Goal: Entertainment & Leisure: Consume media (video, audio)

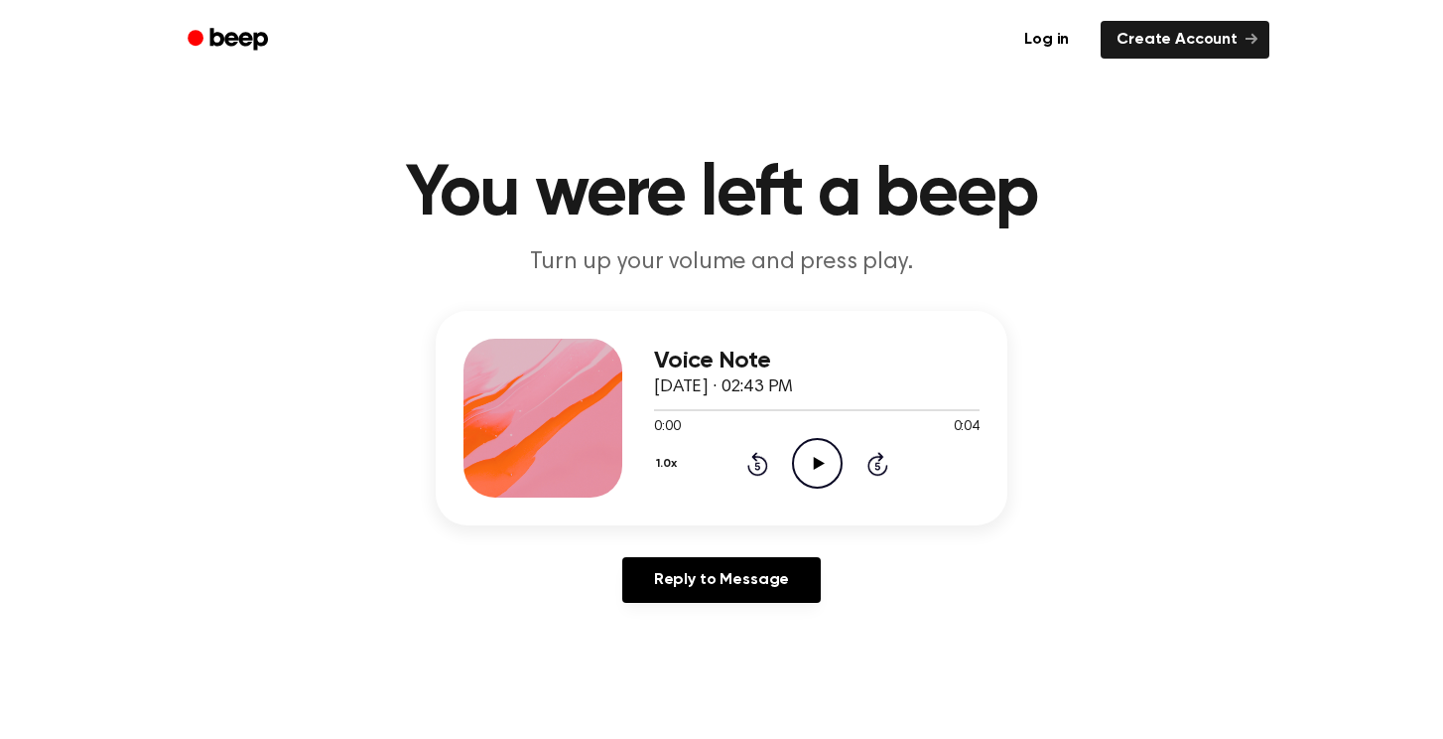
click at [728, 552] on div "Voice Note September 16, 2024 · 02:43 PM 0:00 0:04 Your browser does not suppor…" at bounding box center [722, 465] width 1396 height 308
click at [730, 561] on link "Reply to Message" at bounding box center [721, 580] width 199 height 46
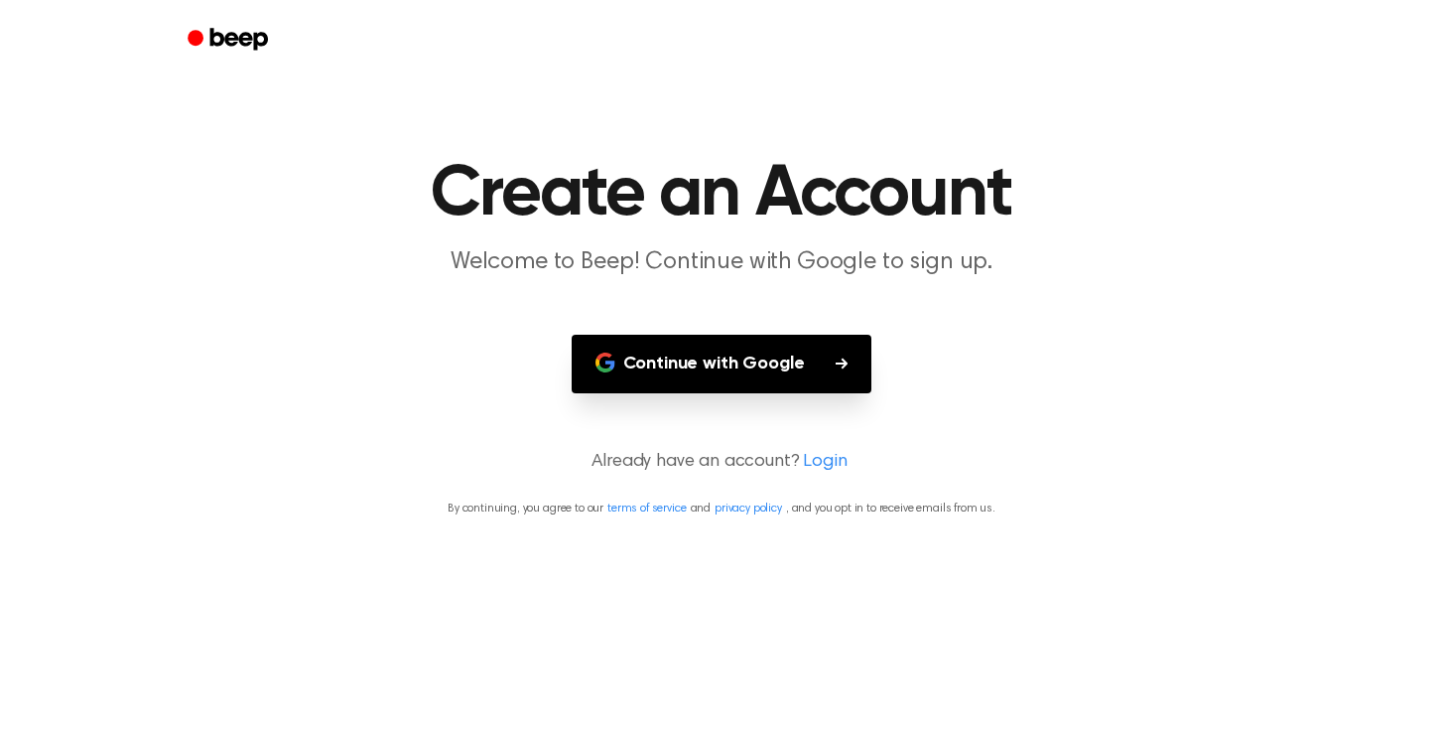
click at [642, 377] on button "Continue with Google" at bounding box center [722, 364] width 301 height 59
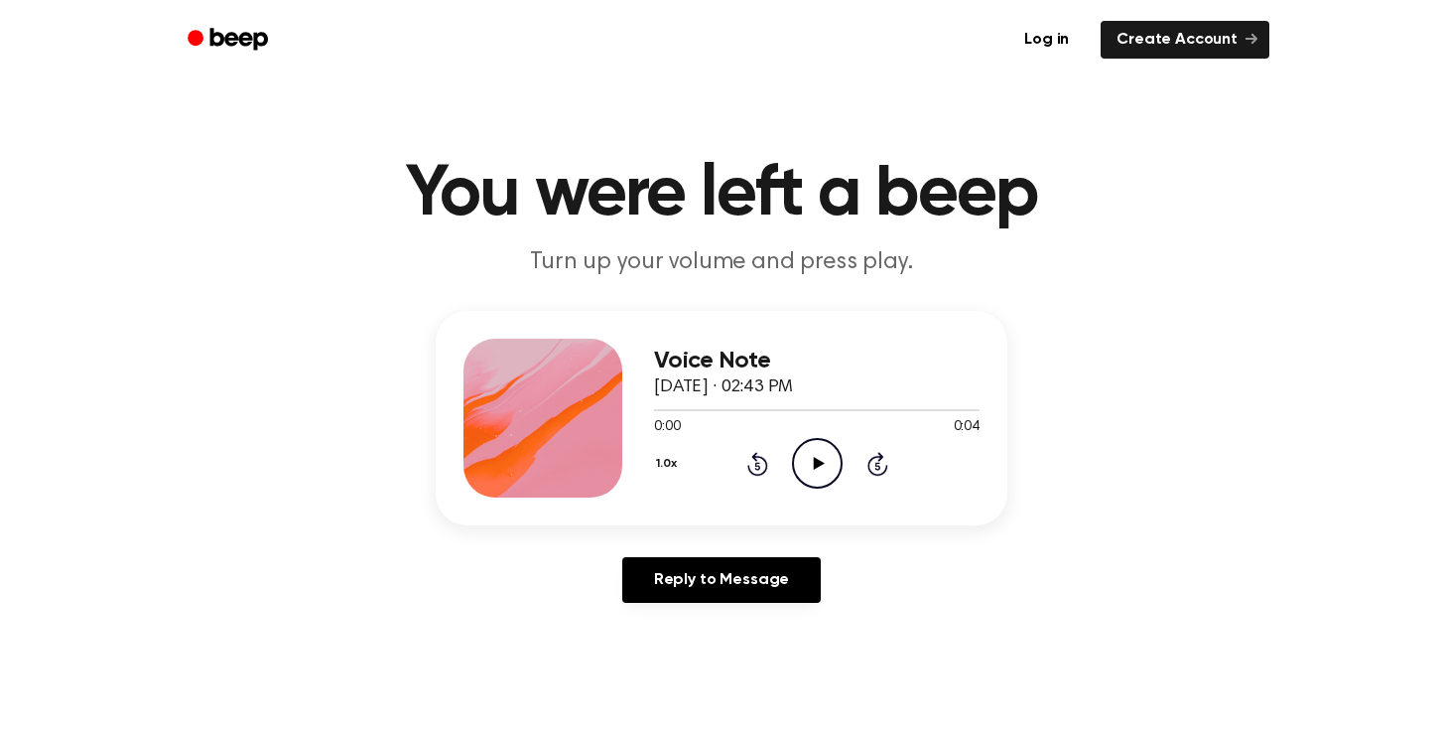
click at [802, 466] on icon "Play Audio" at bounding box center [817, 463] width 51 height 51
click at [825, 463] on icon "Pause Audio" at bounding box center [817, 463] width 51 height 51
click at [825, 463] on icon "Play Audio" at bounding box center [817, 463] width 51 height 51
click at [825, 463] on icon "Pause Audio" at bounding box center [817, 463] width 51 height 51
click at [825, 463] on icon "Play Audio" at bounding box center [817, 463] width 51 height 51
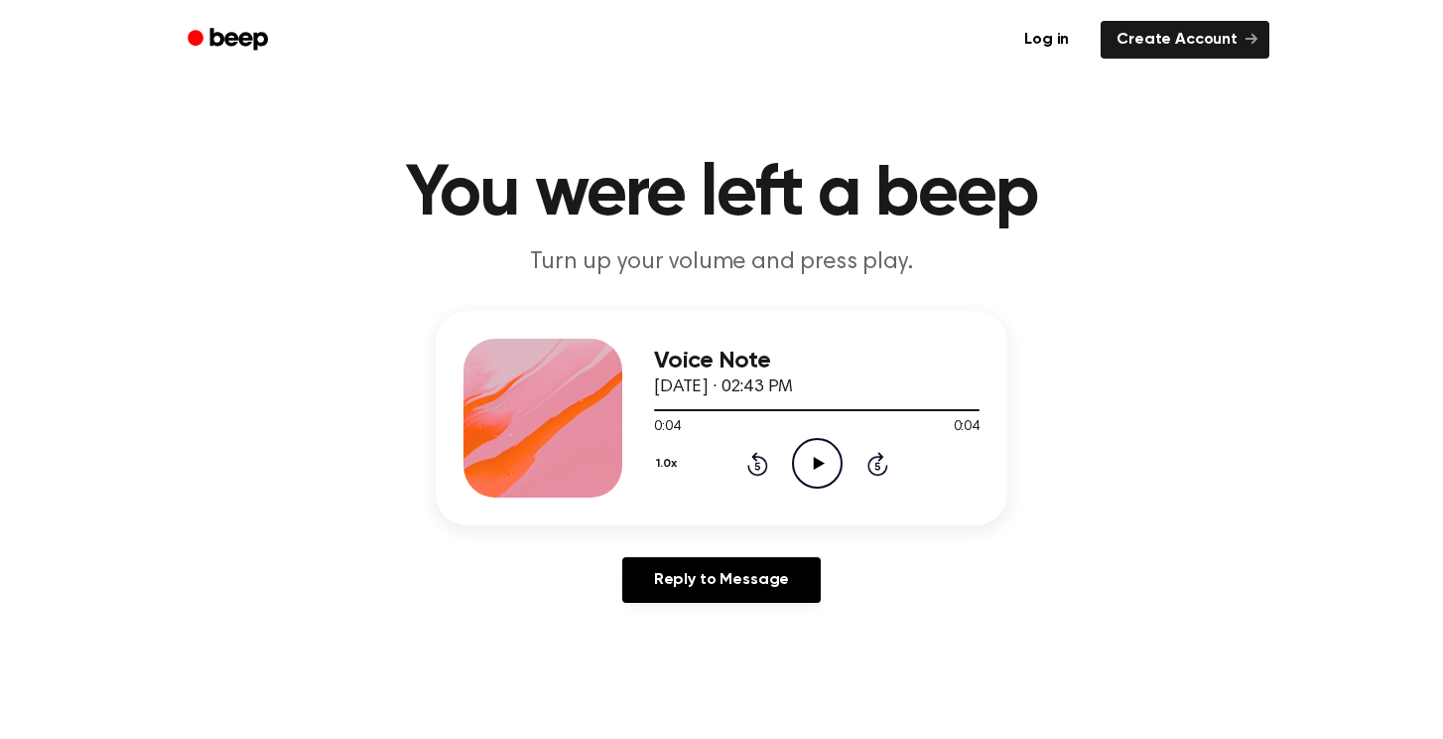
click at [825, 463] on icon "Play Audio" at bounding box center [817, 463] width 51 height 51
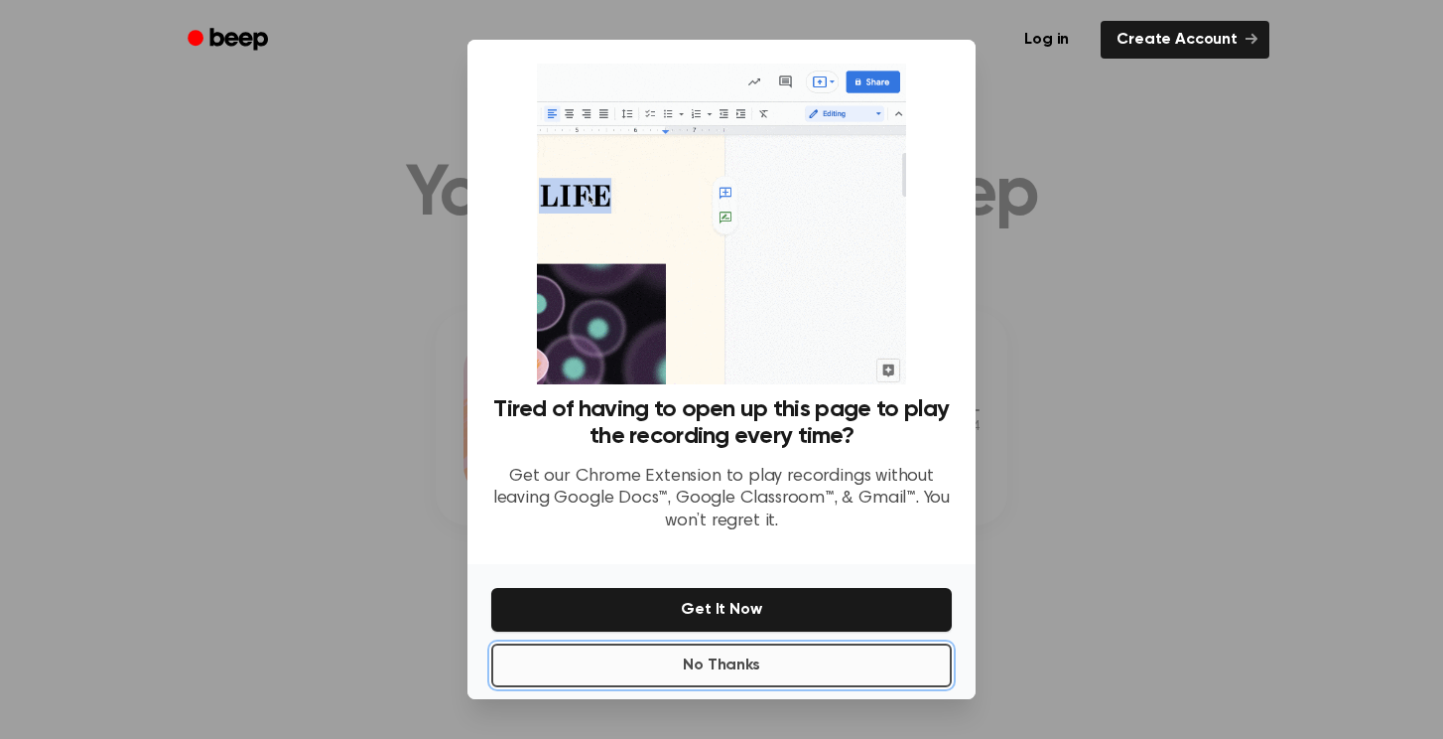
click at [750, 652] on button "No Thanks" at bounding box center [721, 665] width 461 height 44
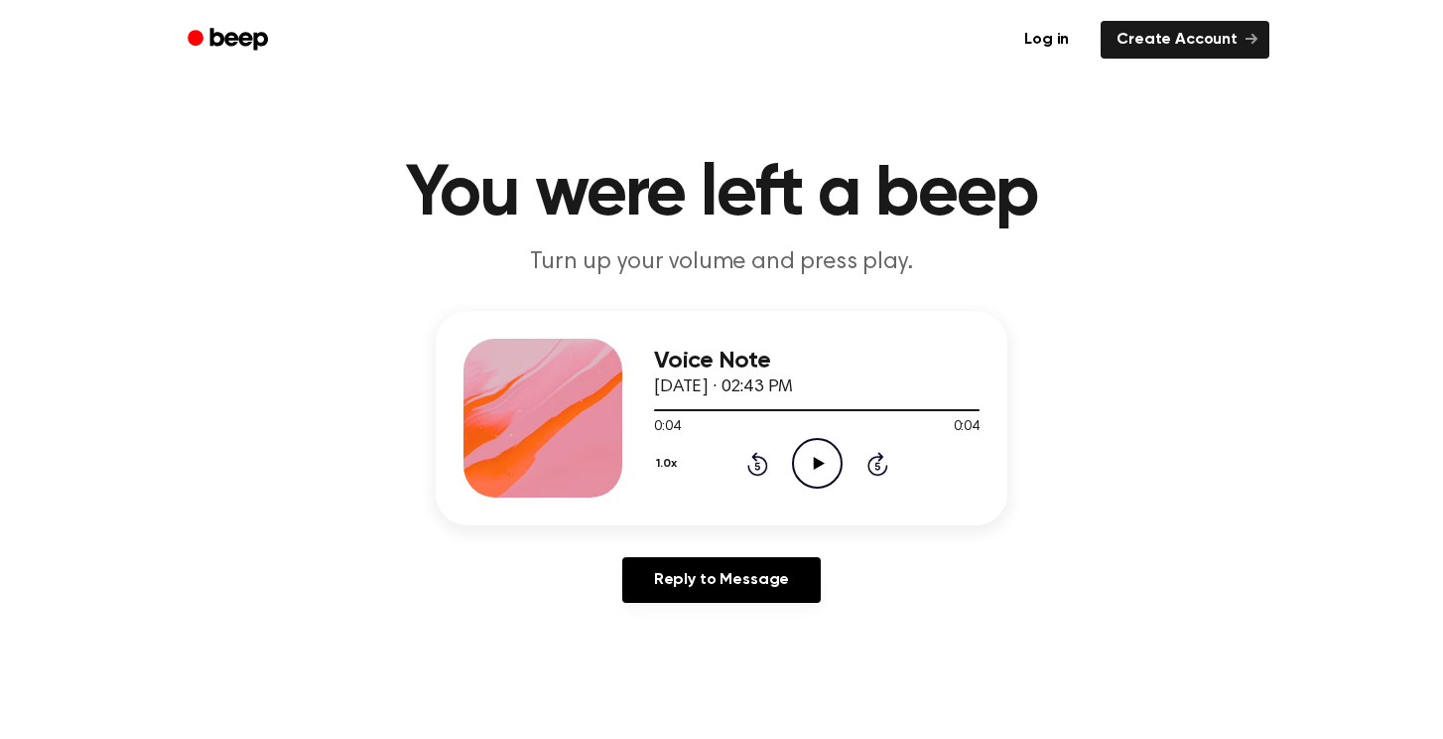
click at [825, 452] on icon "Play Audio" at bounding box center [817, 463] width 51 height 51
click at [806, 458] on icon "Play Audio" at bounding box center [817, 463] width 51 height 51
click at [803, 458] on icon "Pause Audio" at bounding box center [817, 463] width 51 height 51
click at [799, 458] on icon "Play Audio" at bounding box center [817, 463] width 51 height 51
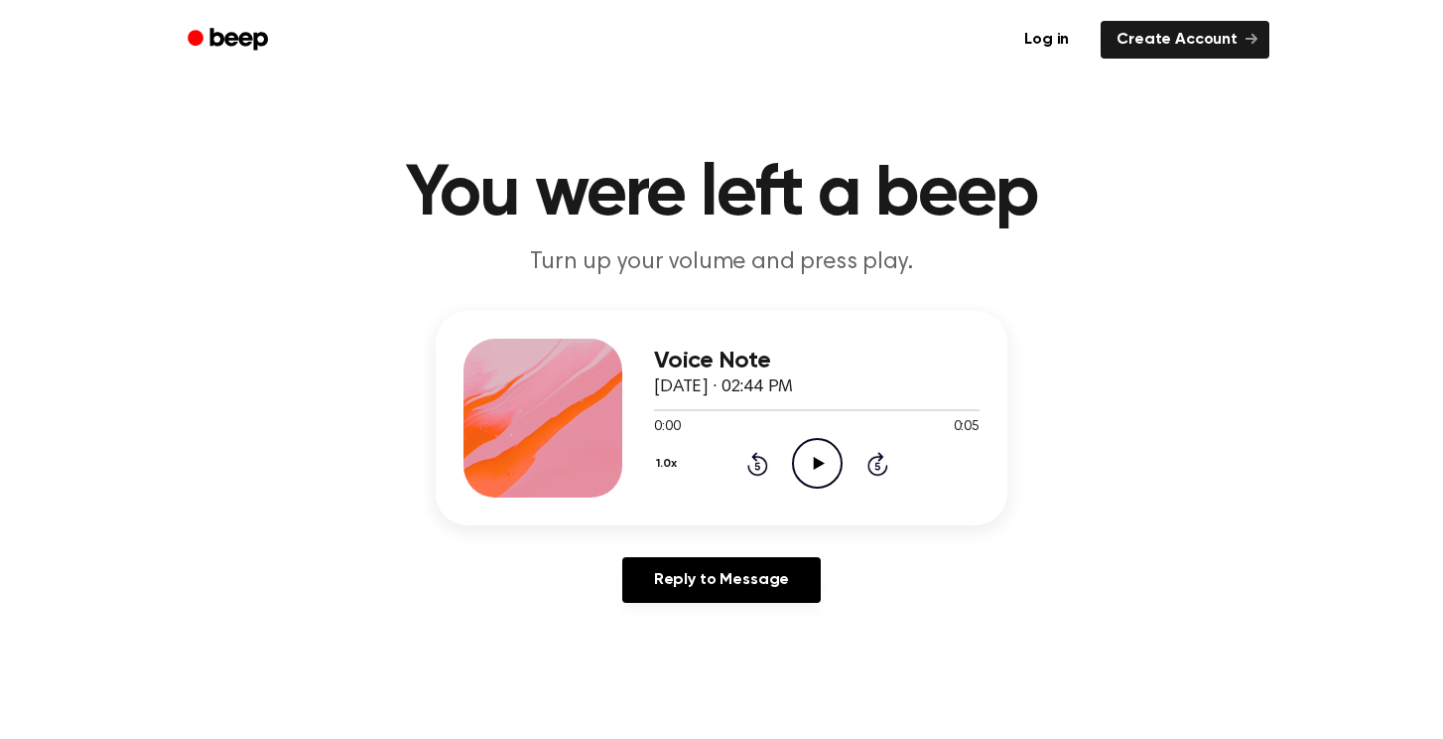
click at [845, 480] on div "1.0x Rewind 5 seconds Play Audio Skip 5 seconds" at bounding box center [817, 463] width 326 height 51
click at [829, 477] on icon "Play Audio" at bounding box center [817, 463] width 51 height 51
click at [807, 456] on icon "Play Audio" at bounding box center [817, 463] width 51 height 51
click at [793, 456] on circle at bounding box center [817, 463] width 49 height 49
click at [819, 451] on icon "Play Audio" at bounding box center [817, 463] width 51 height 51
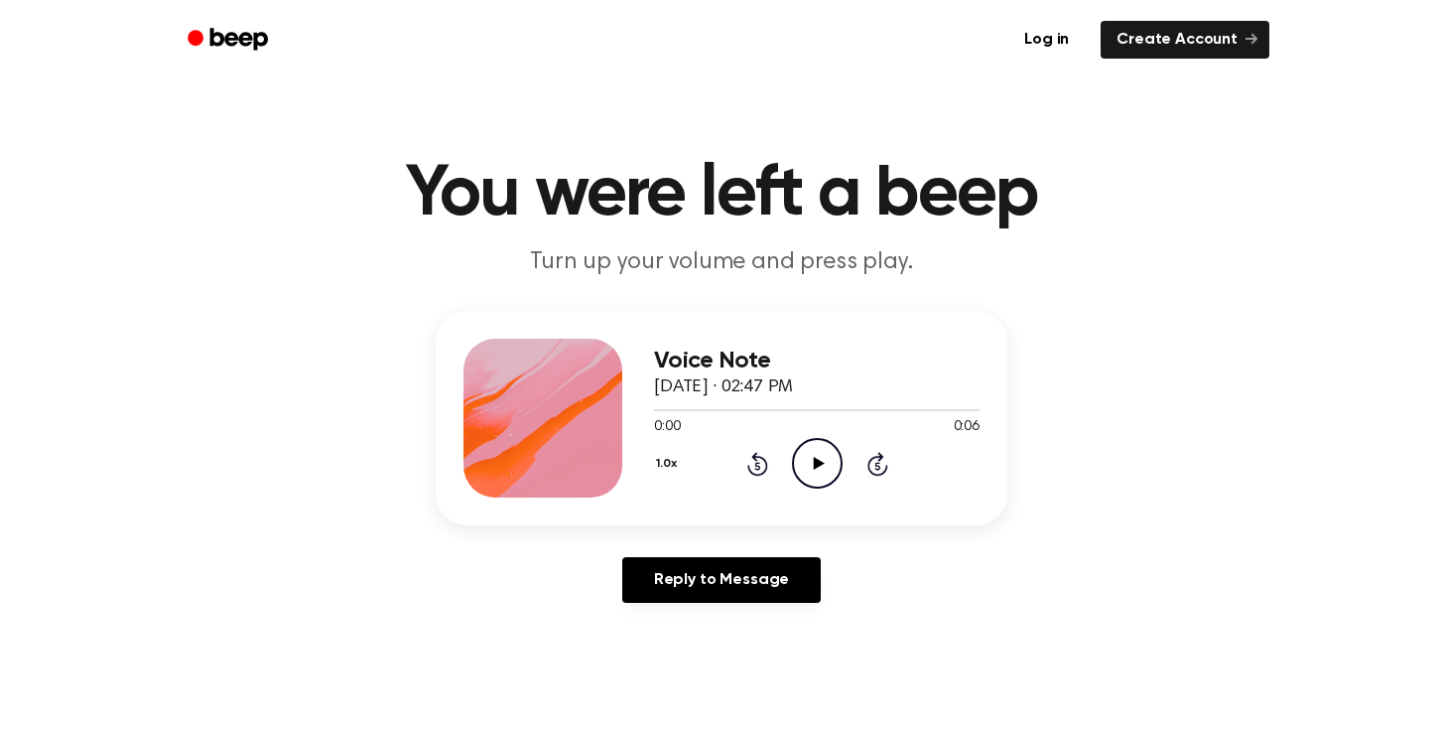
click at [827, 475] on icon "Play Audio" at bounding box center [817, 463] width 51 height 51
click at [670, 465] on button "1.0x" at bounding box center [669, 464] width 30 height 34
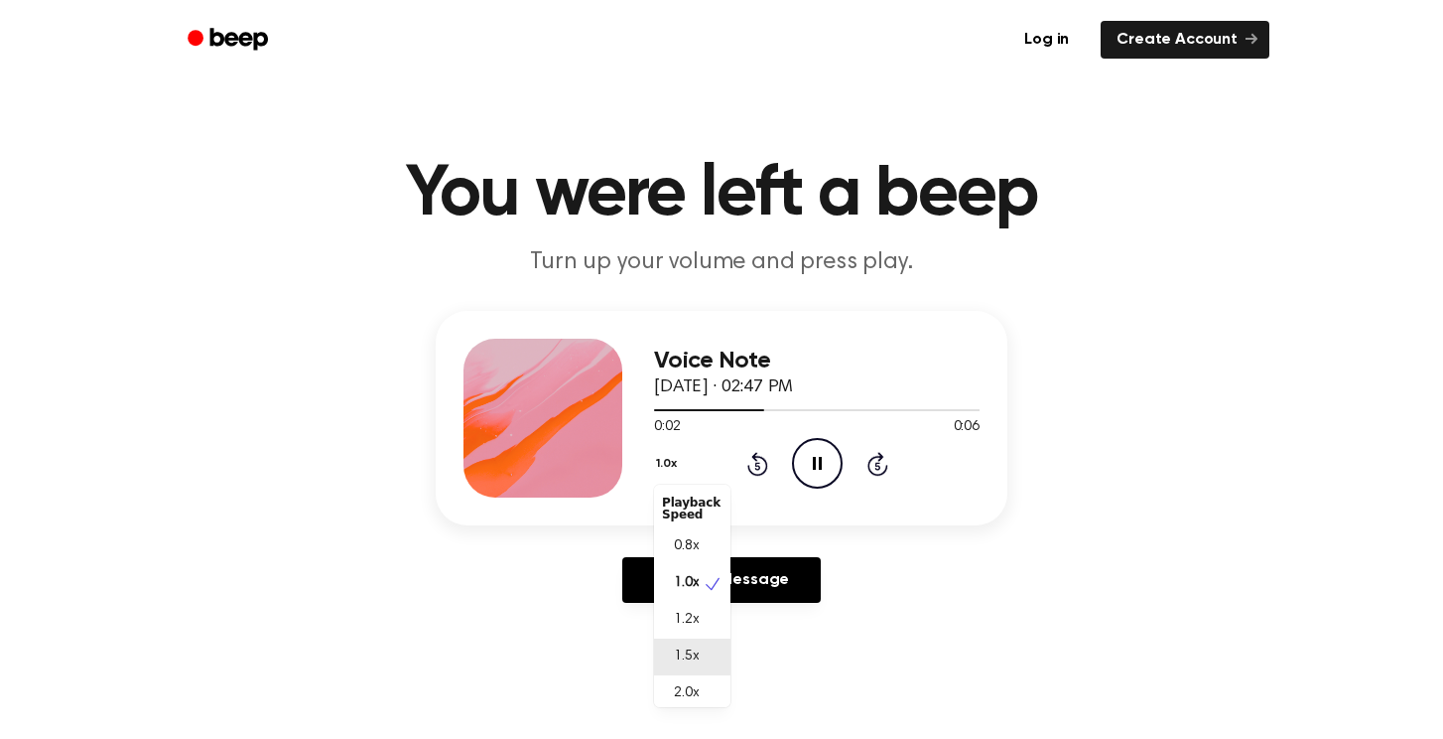
click at [717, 671] on div "1.5x" at bounding box center [692, 656] width 76 height 37
click at [671, 456] on button "1.5x" at bounding box center [668, 464] width 29 height 34
click at [710, 693] on div "2.0x" at bounding box center [692, 693] width 76 height 37
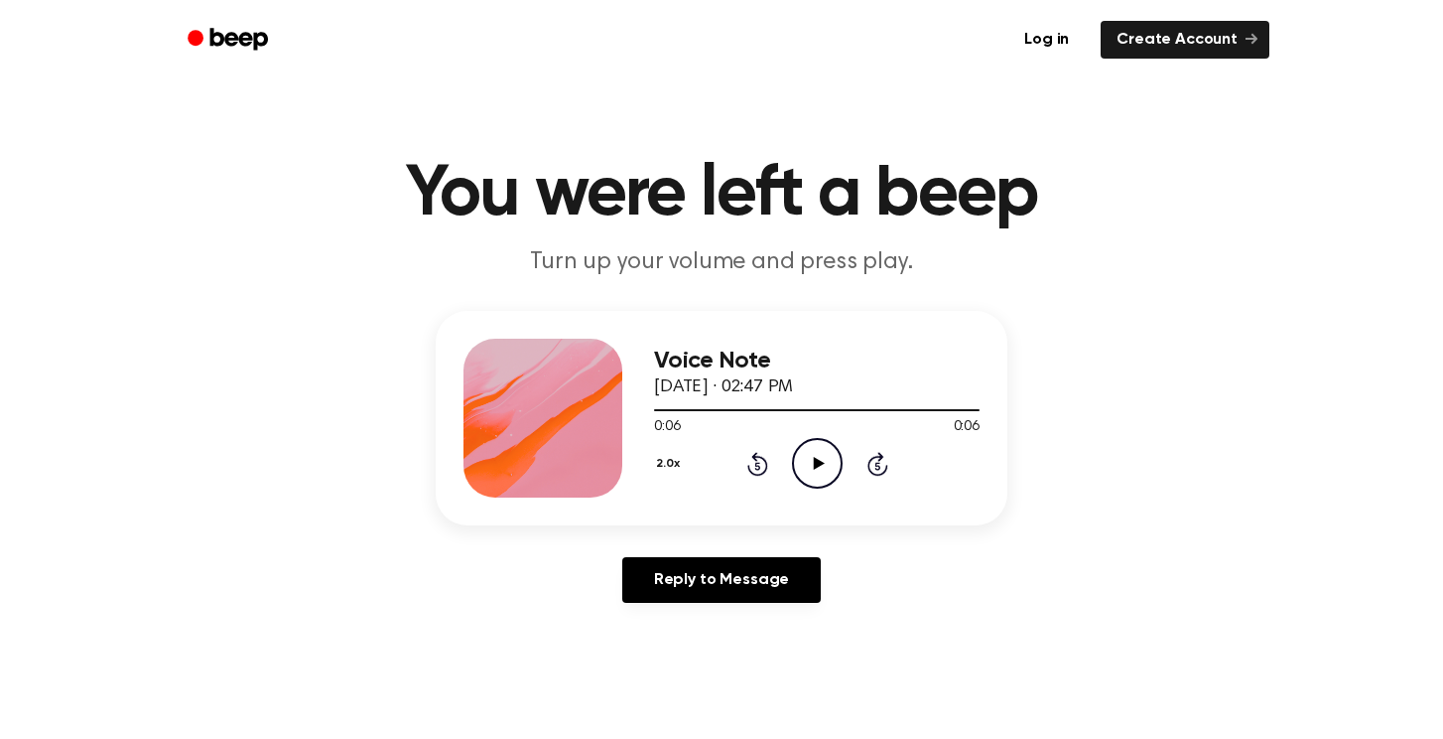
click at [810, 452] on icon "Play Audio" at bounding box center [817, 463] width 51 height 51
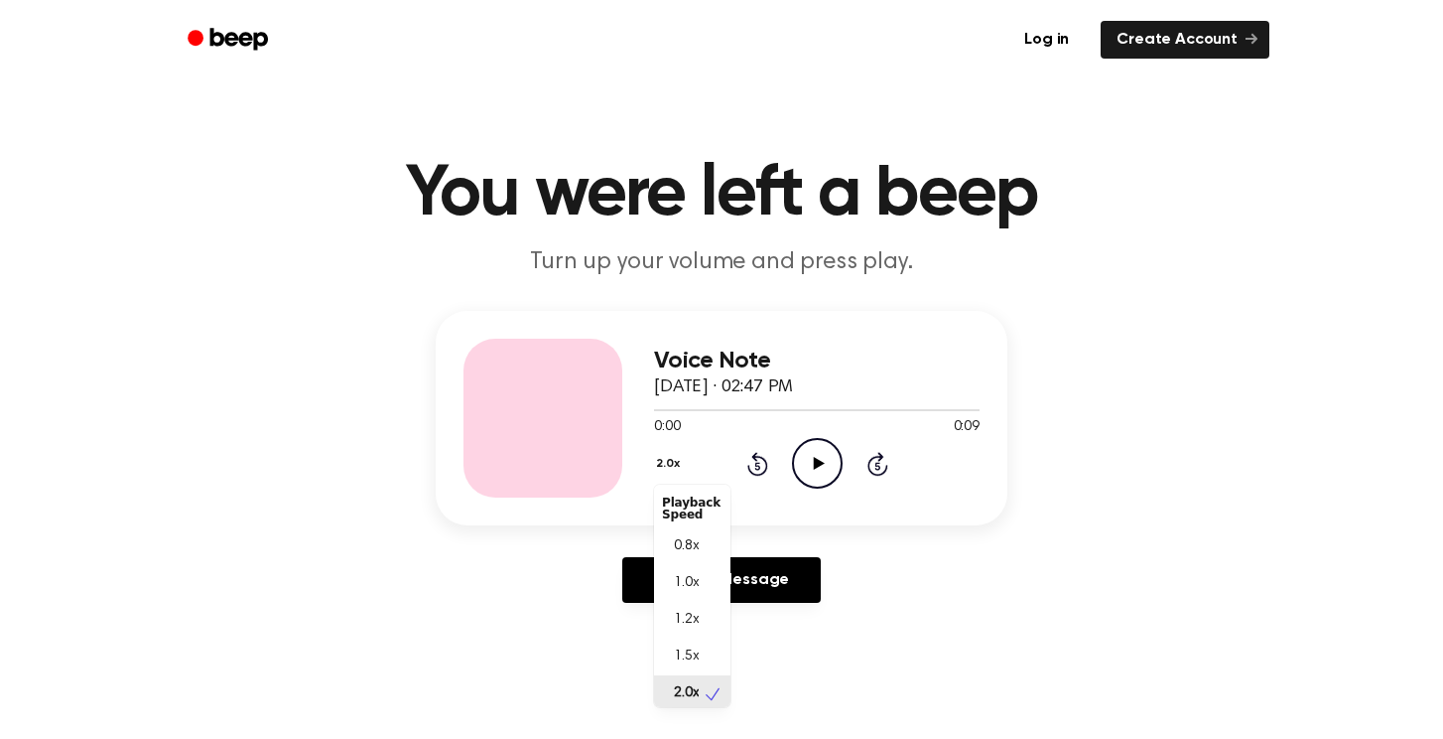
click at [659, 461] on button "2.0x" at bounding box center [670, 464] width 33 height 34
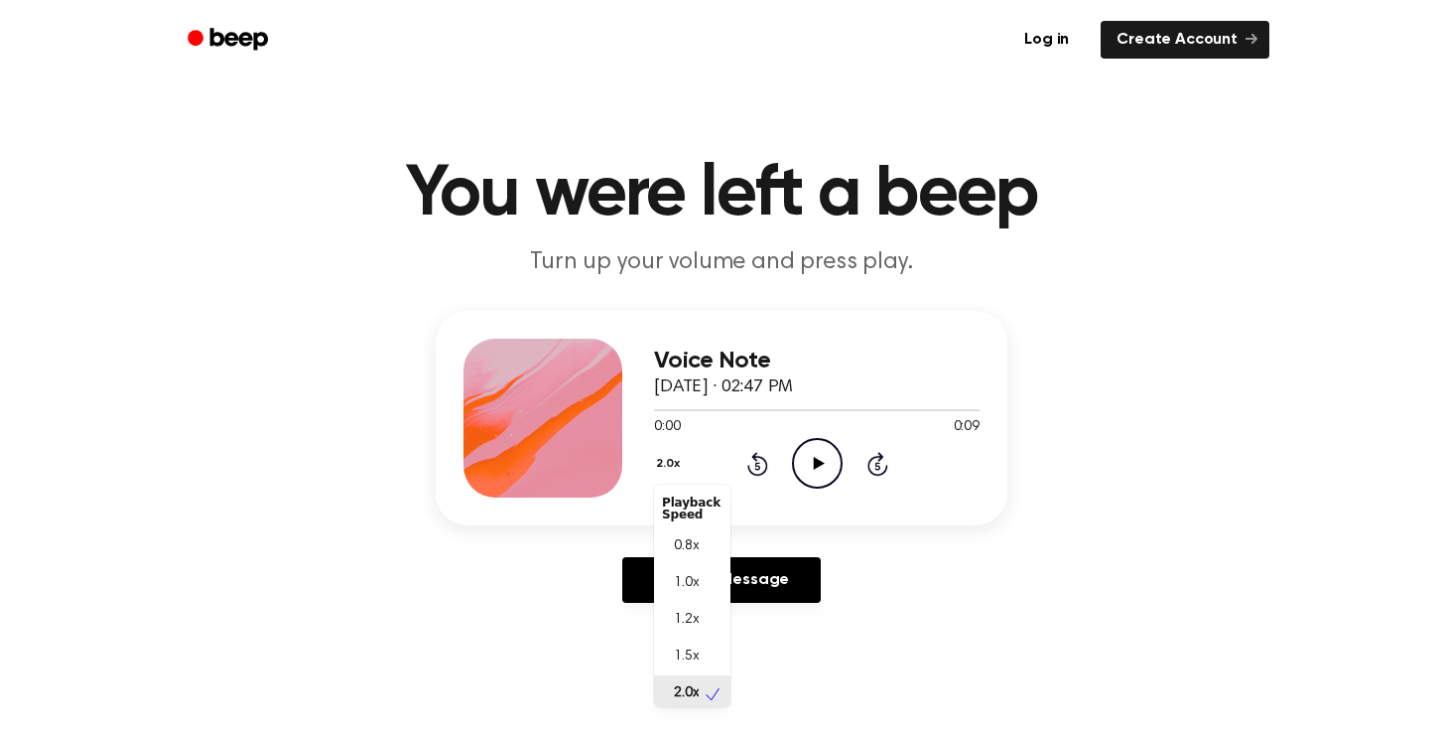
scroll to position [5, 0]
click at [812, 456] on div "2.0x Playback Speed 0.8x 1.0x 1.2x 1.5x 2.0x Rewind 5 seconds Play Audio Skip 5…" at bounding box center [817, 463] width 326 height 51
click at [812, 456] on icon "Play Audio" at bounding box center [817, 463] width 51 height 51
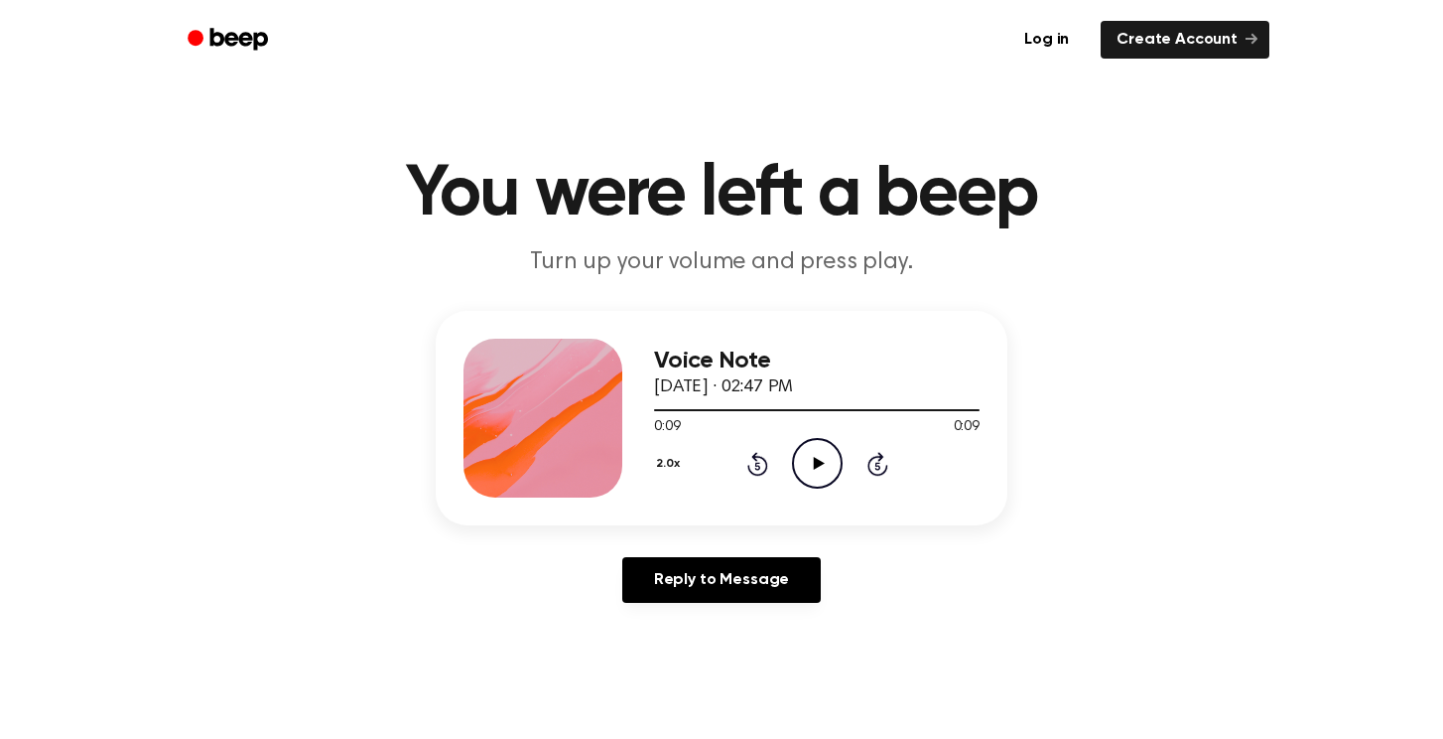
click at [741, 495] on div "Voice Note [DATE] · 02:47 PM 0:09 0:09 Your browser does not support the [objec…" at bounding box center [817, 418] width 326 height 159
click at [836, 462] on icon "Play Audio" at bounding box center [817, 463] width 51 height 51
click at [819, 462] on icon at bounding box center [817, 463] width 9 height 13
click at [819, 462] on icon at bounding box center [818, 463] width 11 height 13
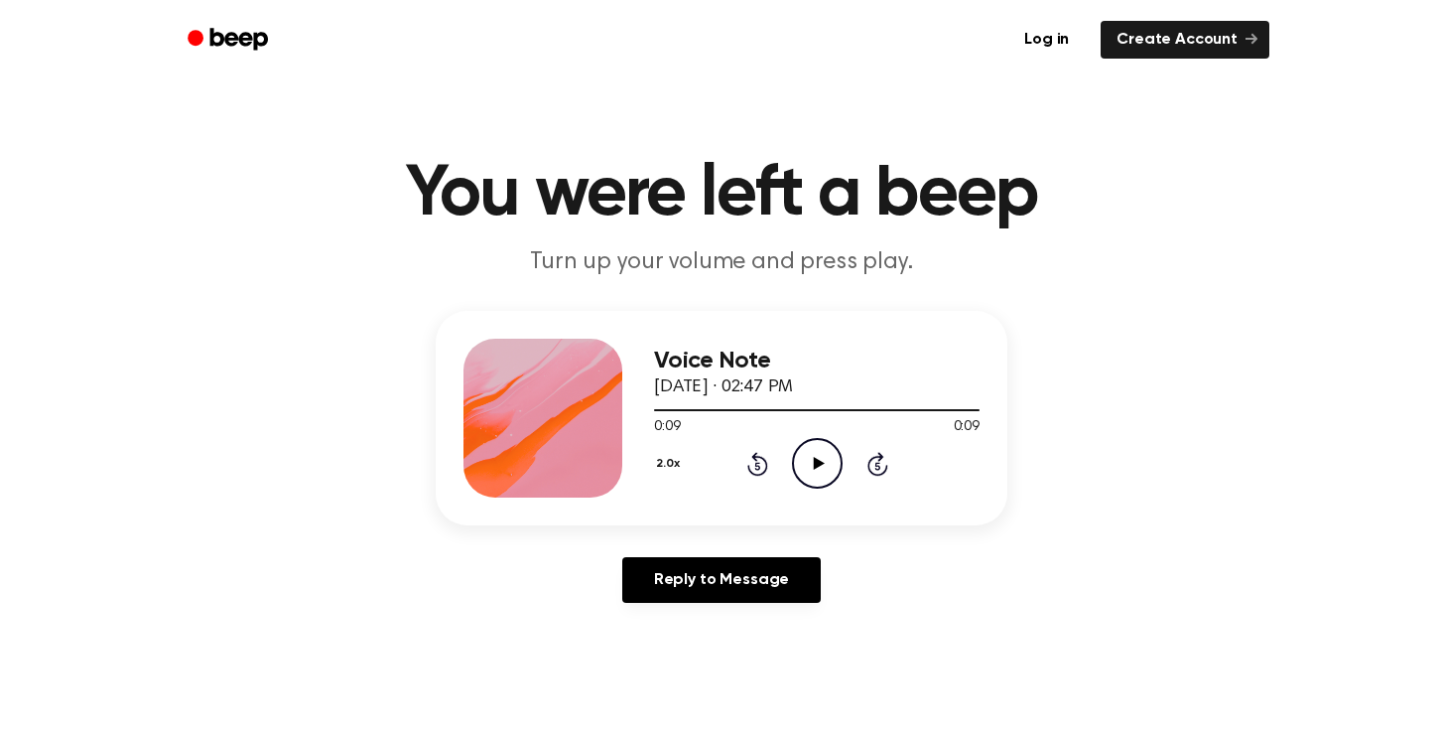
click at [801, 446] on icon "Play Audio" at bounding box center [817, 463] width 51 height 51
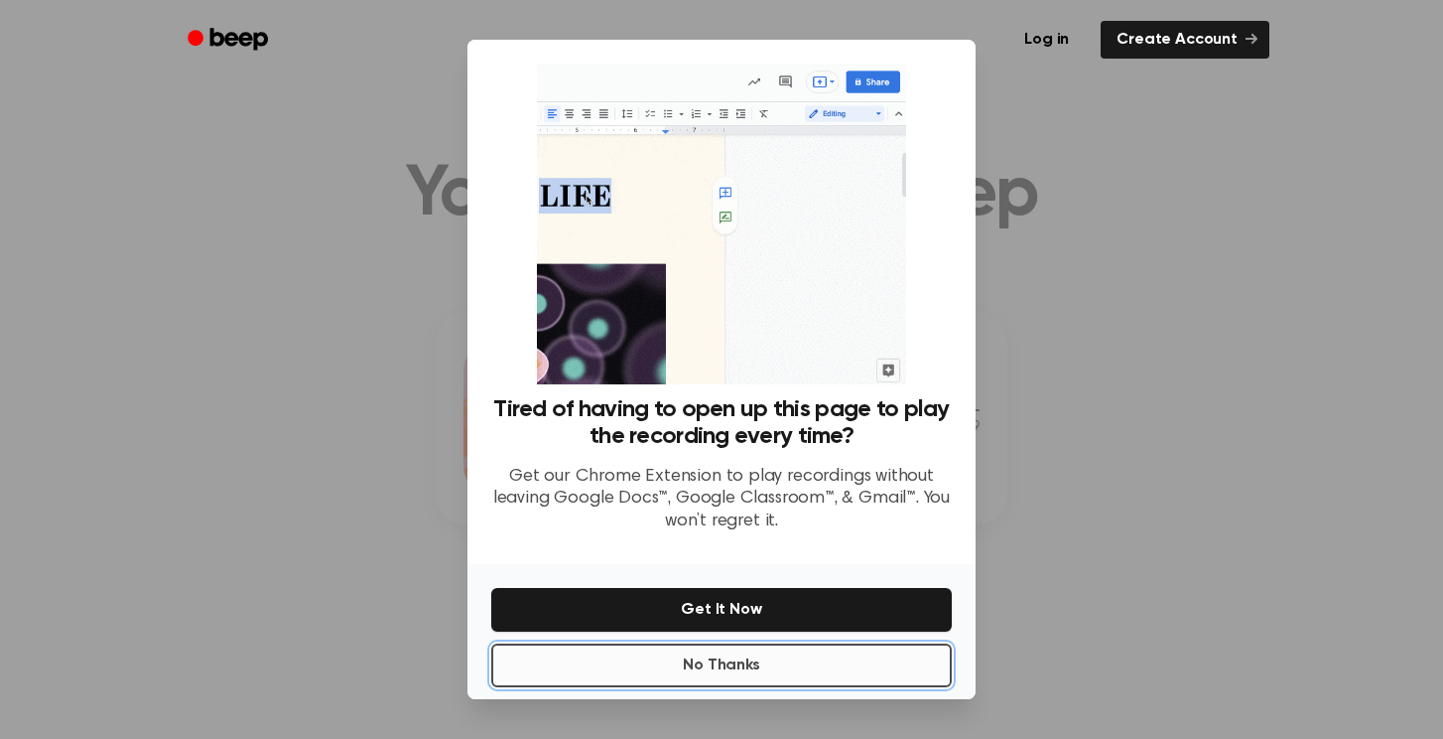
click at [746, 671] on button "No Thanks" at bounding box center [721, 665] width 461 height 44
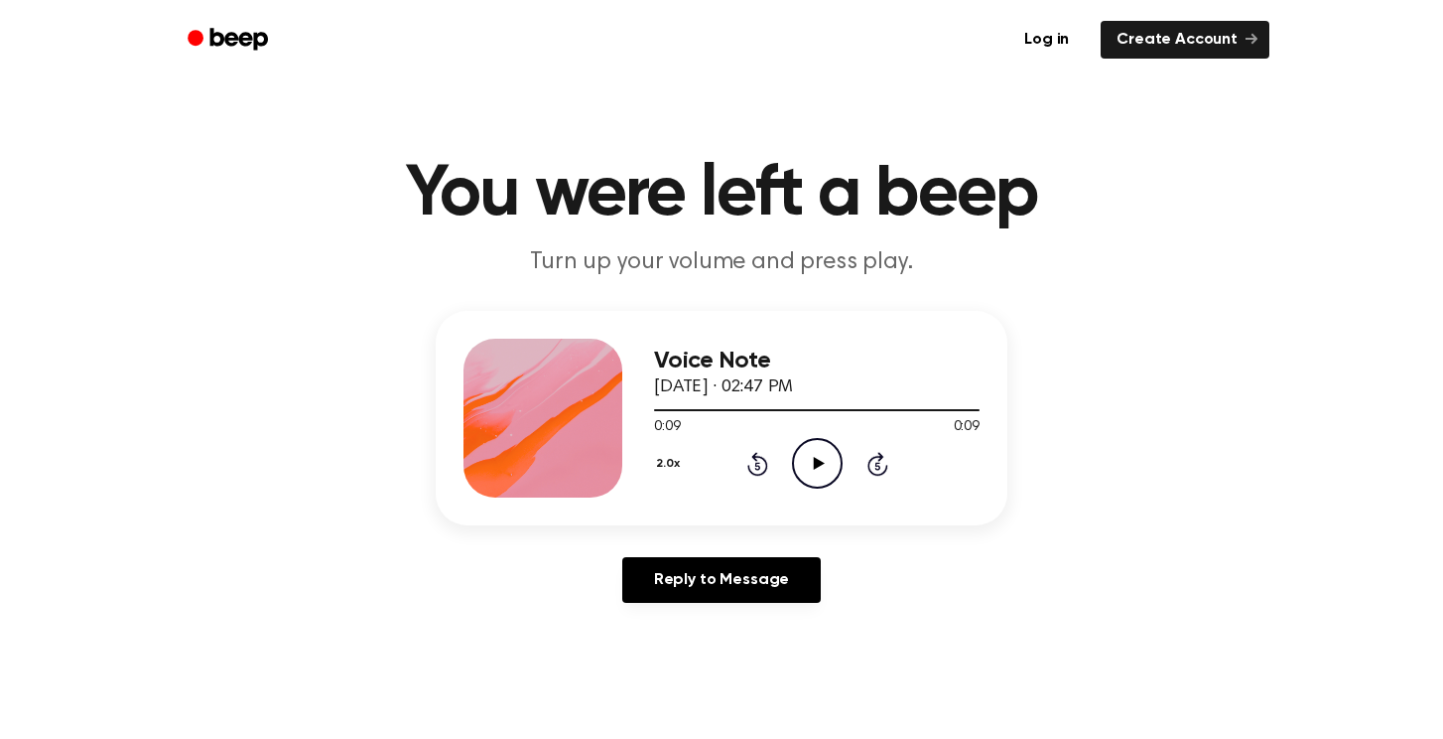
click at [806, 458] on icon "Play Audio" at bounding box center [817, 463] width 51 height 51
click at [817, 470] on icon "Play Audio" at bounding box center [817, 463] width 51 height 51
click at [821, 467] on icon at bounding box center [817, 463] width 9 height 13
click at [821, 467] on icon "Play Audio" at bounding box center [817, 463] width 51 height 51
click at [821, 467] on icon at bounding box center [817, 463] width 9 height 13
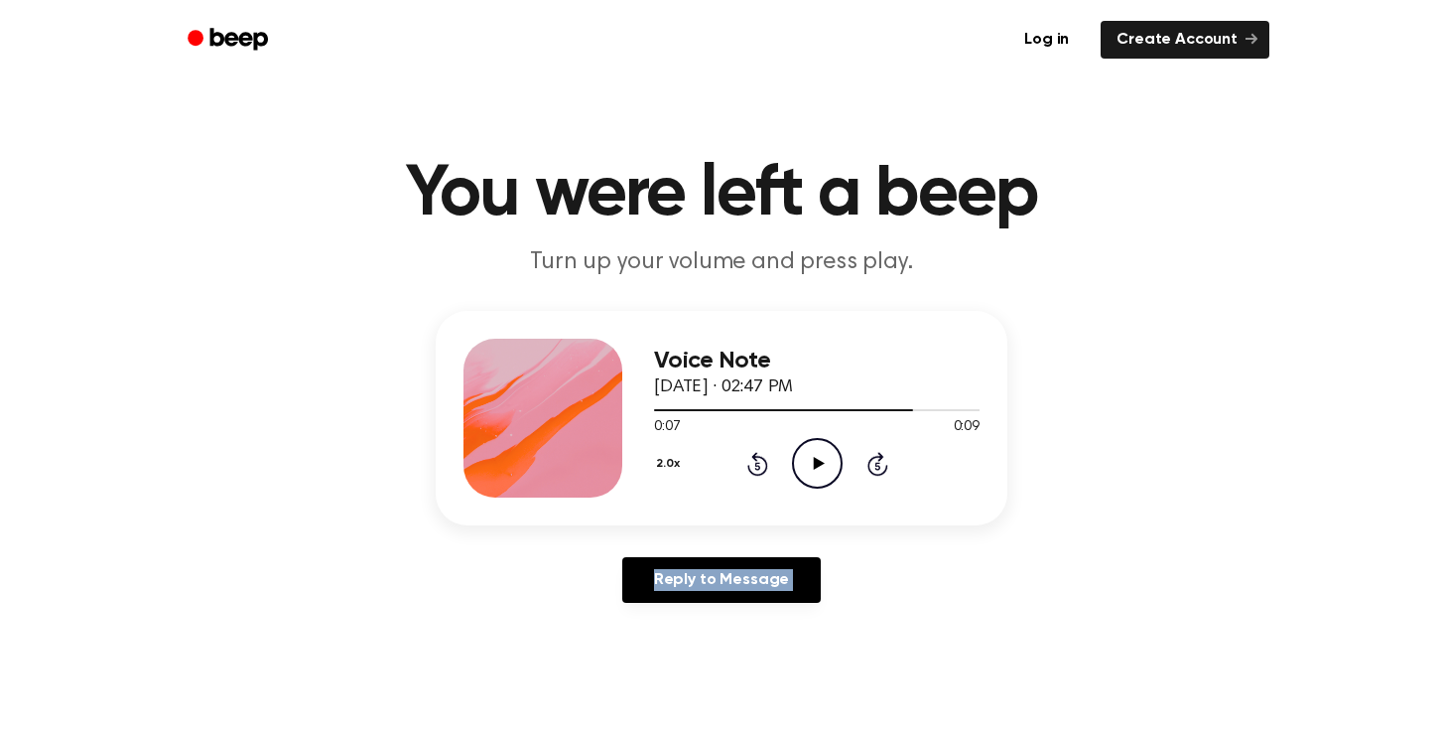
click at [821, 467] on icon "Play Audio" at bounding box center [817, 463] width 51 height 51
click at [883, 477] on div "2.0x Rewind 5 seconds Pause Audio Skip 5 seconds" at bounding box center [817, 463] width 326 height 51
click at [882, 462] on icon "Skip 5 seconds" at bounding box center [878, 464] width 22 height 26
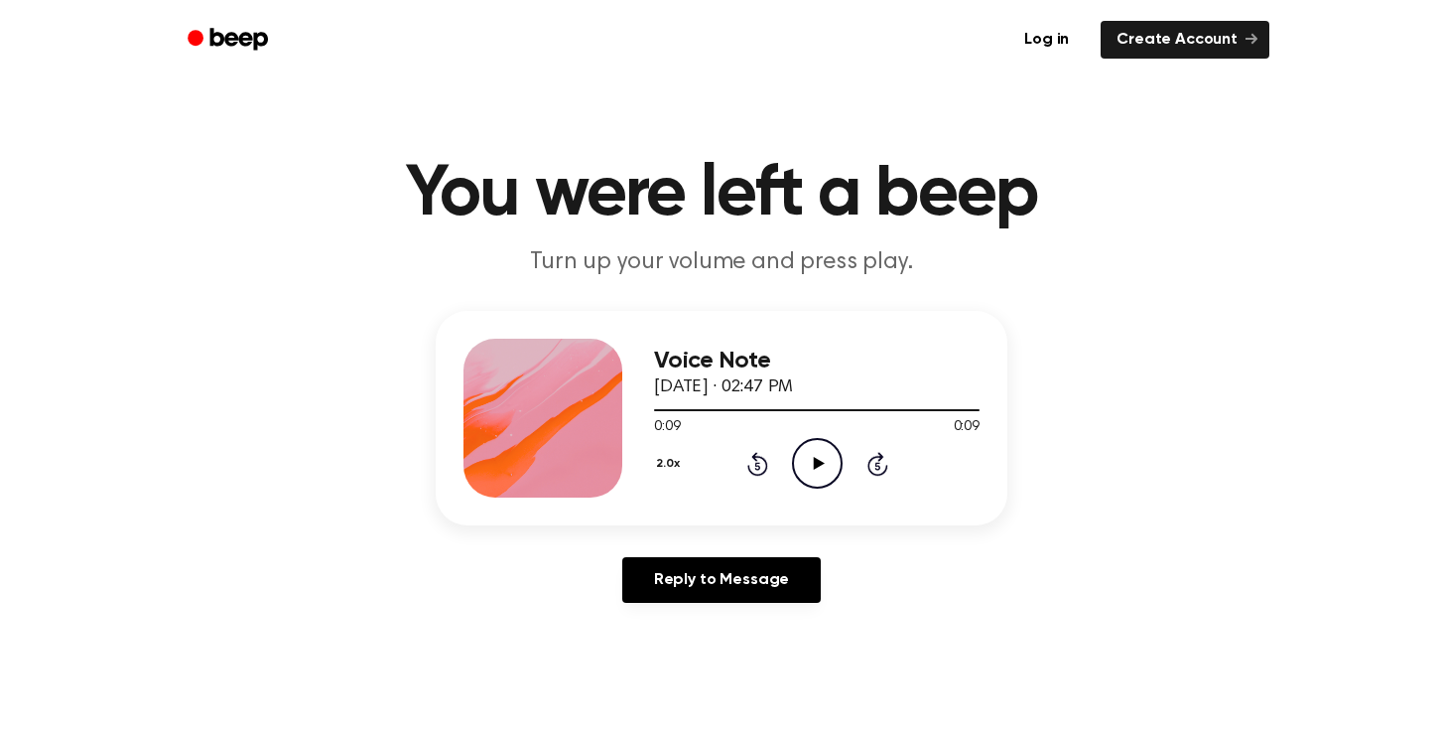
click at [822, 452] on icon "Play Audio" at bounding box center [817, 463] width 51 height 51
click at [879, 464] on icon "Skip 5 seconds" at bounding box center [878, 464] width 22 height 26
click at [840, 439] on icon "Play Audio" at bounding box center [817, 463] width 51 height 51
click at [817, 458] on icon "Play Audio" at bounding box center [817, 463] width 51 height 51
click at [880, 467] on icon at bounding box center [877, 466] width 5 height 8
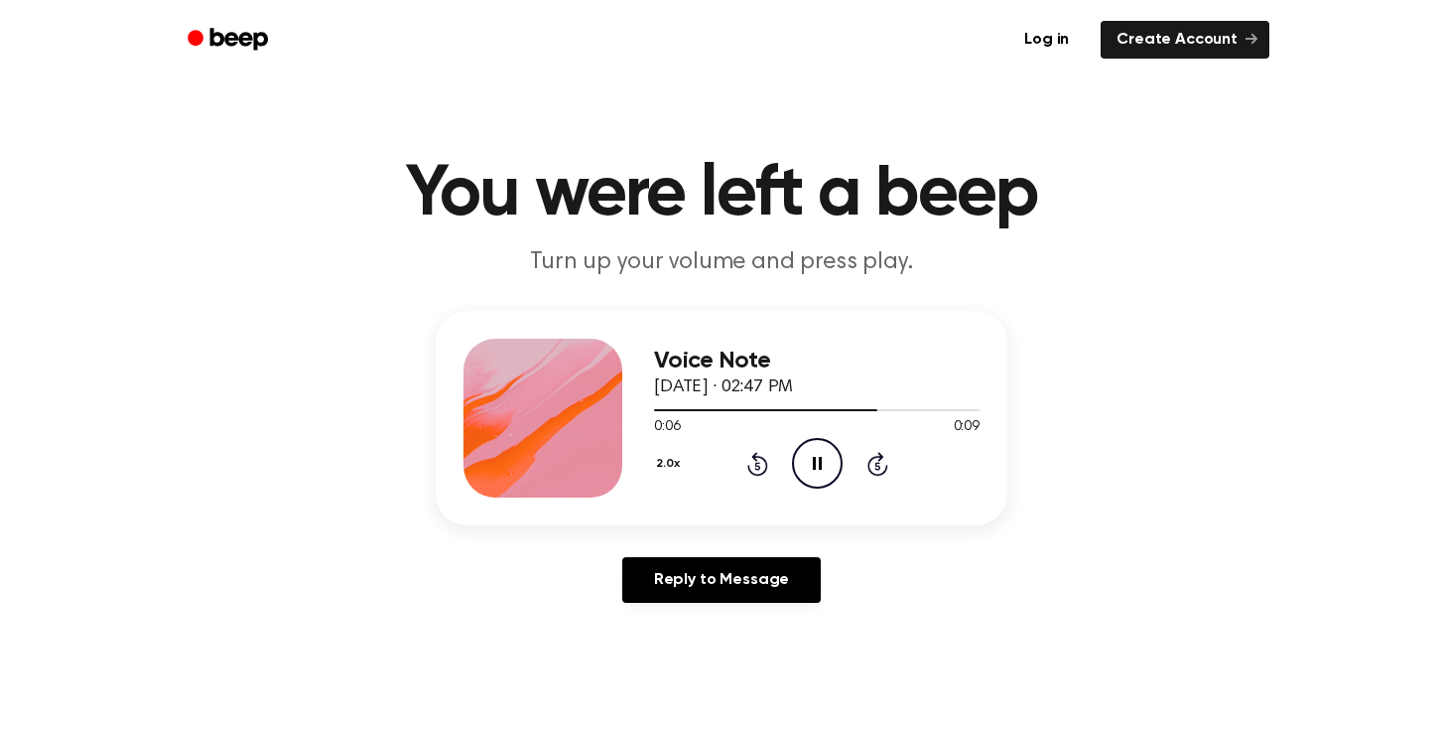
click at [880, 467] on icon at bounding box center [877, 466] width 5 height 8
click at [879, 465] on icon "Skip 5 seconds" at bounding box center [878, 464] width 22 height 26
click at [833, 464] on icon "Play Audio" at bounding box center [817, 463] width 51 height 51
click at [818, 459] on icon "Play Audio" at bounding box center [817, 463] width 51 height 51
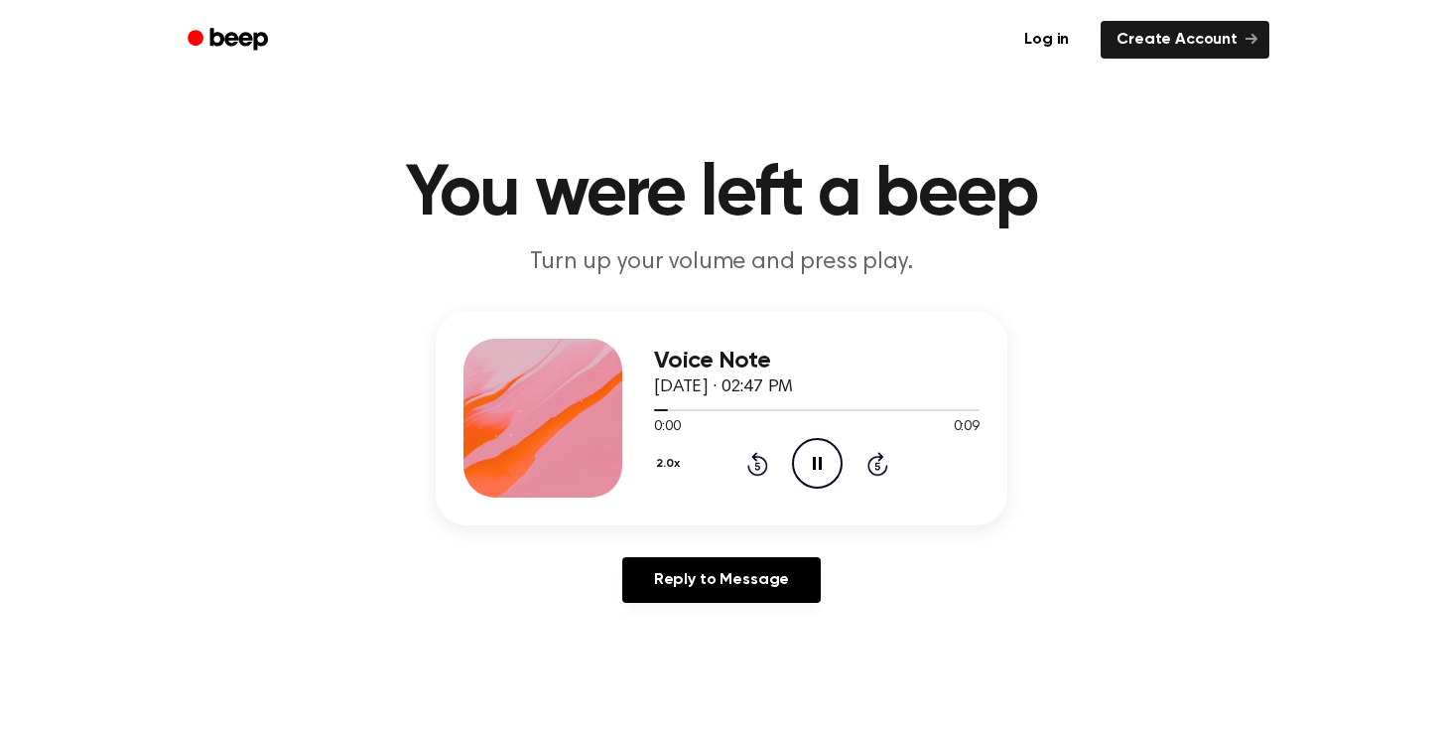
click at [656, 461] on button "2.0x" at bounding box center [670, 464] width 33 height 34
click at [707, 539] on div "0.8x" at bounding box center [692, 546] width 76 height 37
click at [881, 456] on icon at bounding box center [878, 464] width 21 height 24
click at [794, 459] on icon "Play Audio" at bounding box center [817, 463] width 51 height 51
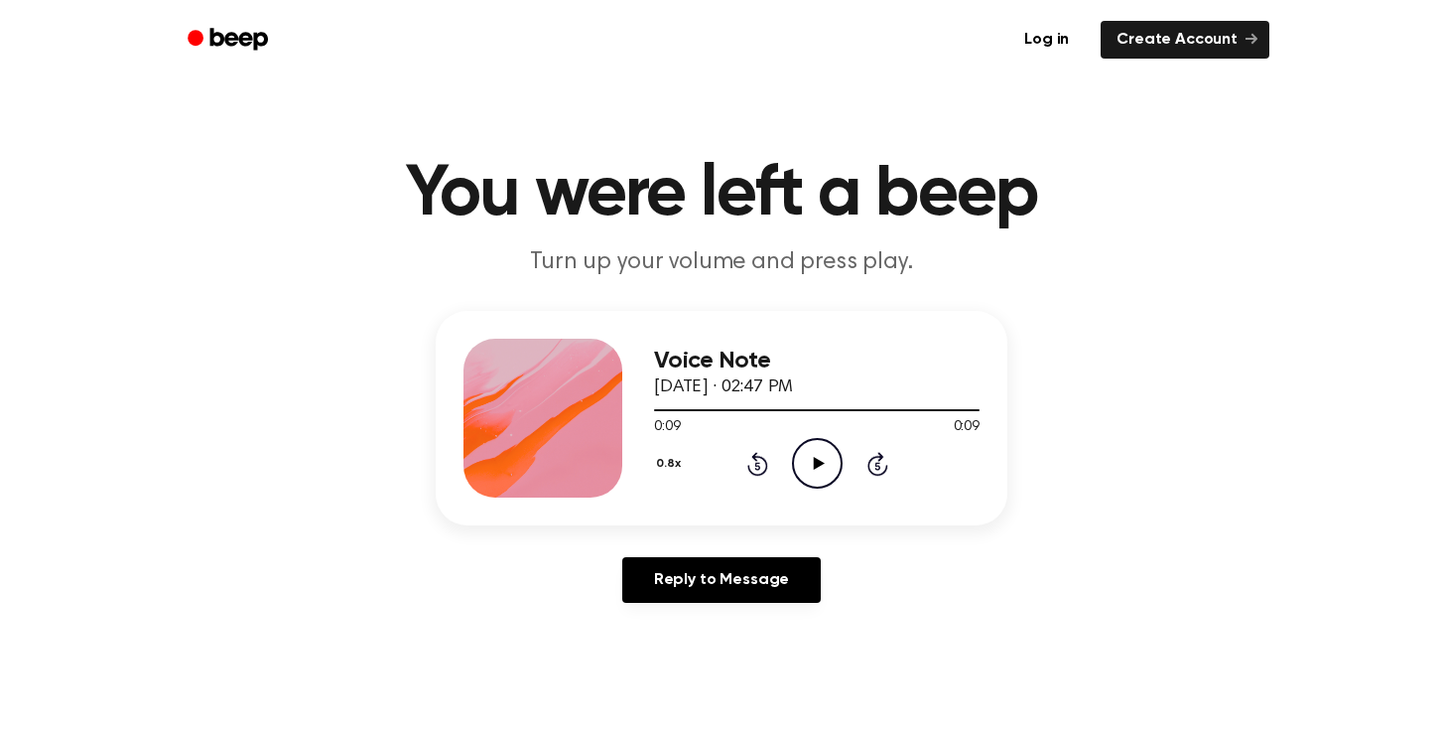
click at [809, 459] on icon "Play Audio" at bounding box center [817, 463] width 51 height 51
click at [676, 451] on button "0.8x" at bounding box center [671, 464] width 34 height 34
click at [914, 593] on div "Voice Note September 16, 2024 · 02:47 PM 0:05 0:09 Your browser does not suppor…" at bounding box center [722, 465] width 1396 height 308
click at [760, 469] on icon "Rewind 5 seconds" at bounding box center [758, 464] width 22 height 26
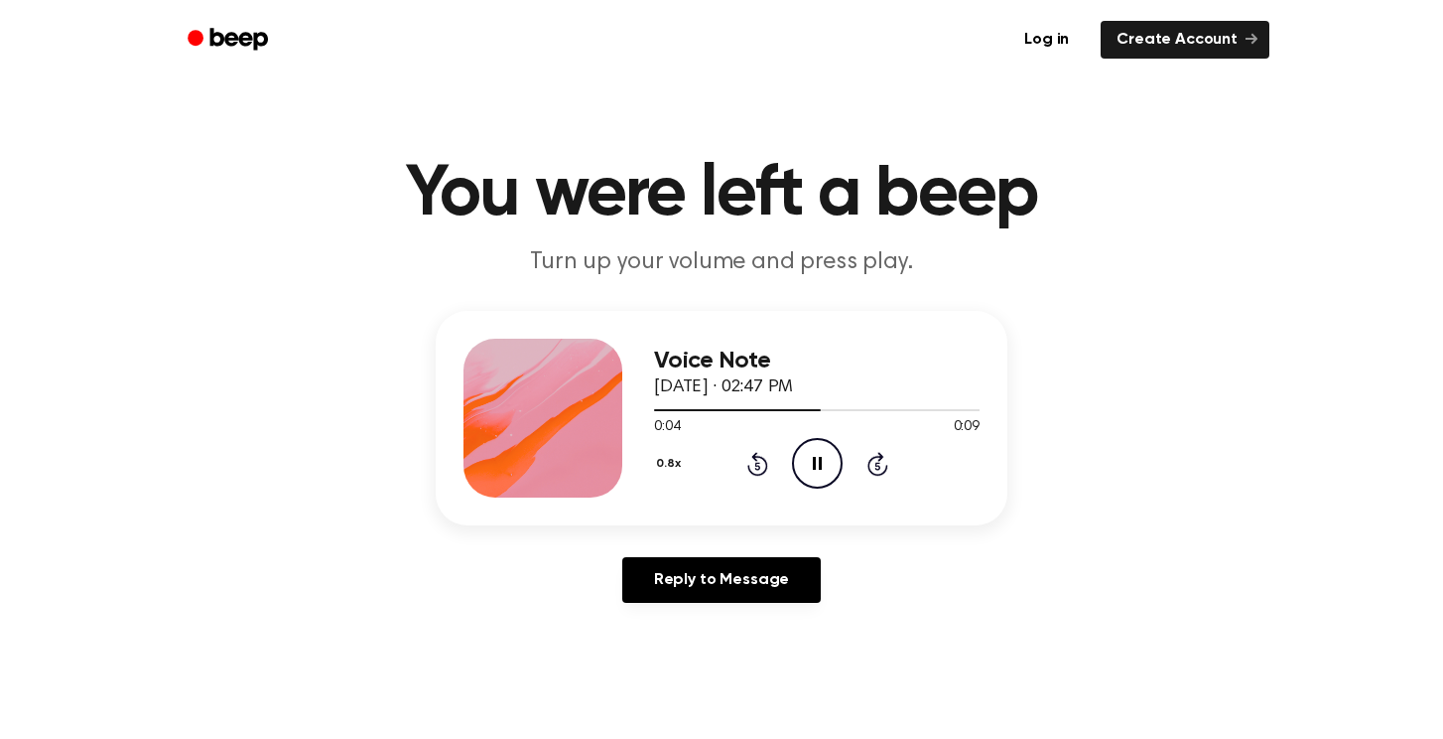
click at [760, 469] on icon "Rewind 5 seconds" at bounding box center [758, 464] width 22 height 26
click at [762, 457] on icon at bounding box center [758, 464] width 21 height 24
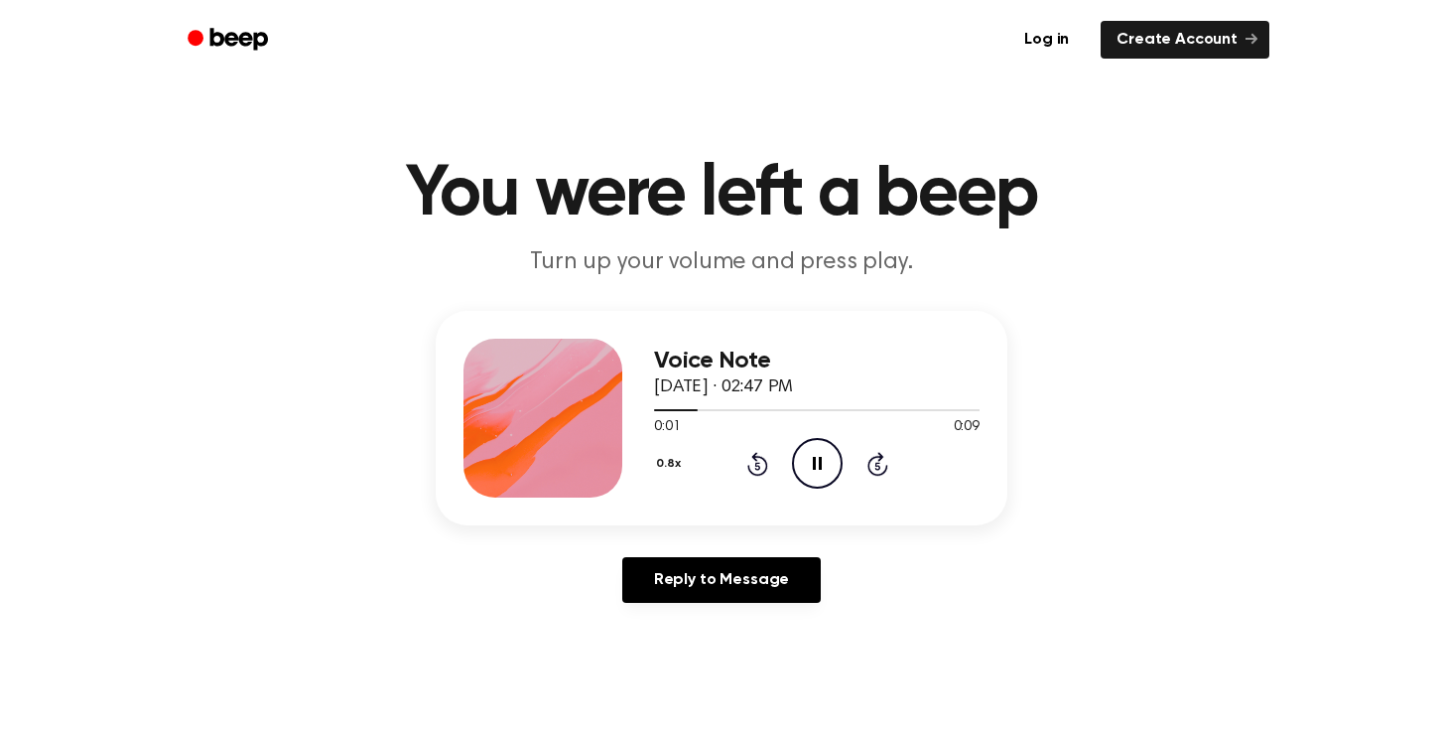
click at [762, 457] on icon at bounding box center [758, 464] width 21 height 24
click at [761, 456] on icon at bounding box center [758, 464] width 21 height 24
click at [759, 455] on icon at bounding box center [758, 464] width 21 height 24
click at [759, 454] on icon "Rewind 5 seconds" at bounding box center [758, 464] width 22 height 26
click at [759, 453] on icon "Rewind 5 seconds" at bounding box center [758, 464] width 22 height 26
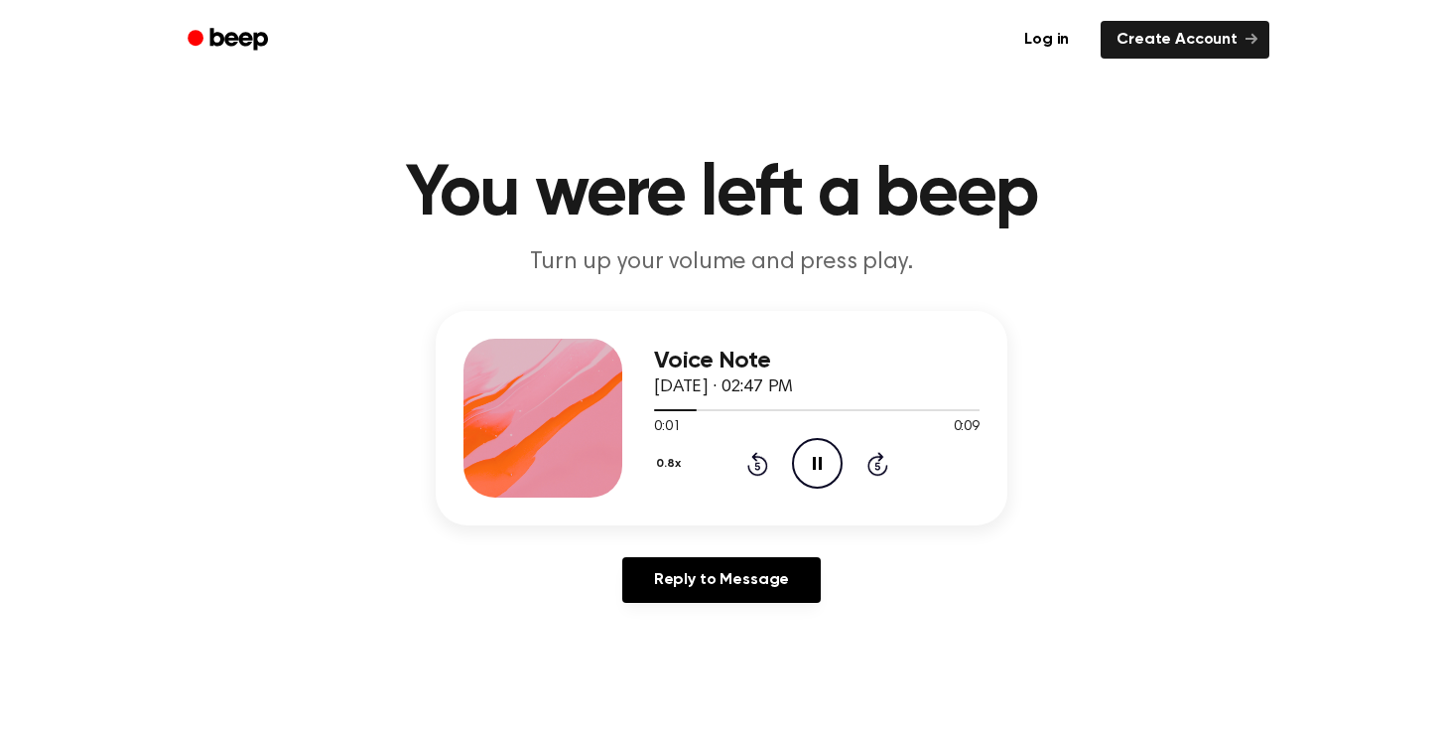
click at [759, 453] on icon "Rewind 5 seconds" at bounding box center [758, 464] width 22 height 26
click at [751, 448] on div "0.8x Rewind 5 seconds Pause Audio Skip 5 seconds" at bounding box center [817, 463] width 326 height 51
click at [755, 461] on icon at bounding box center [758, 464] width 21 height 24
click at [799, 460] on icon "Play Audio" at bounding box center [817, 463] width 51 height 51
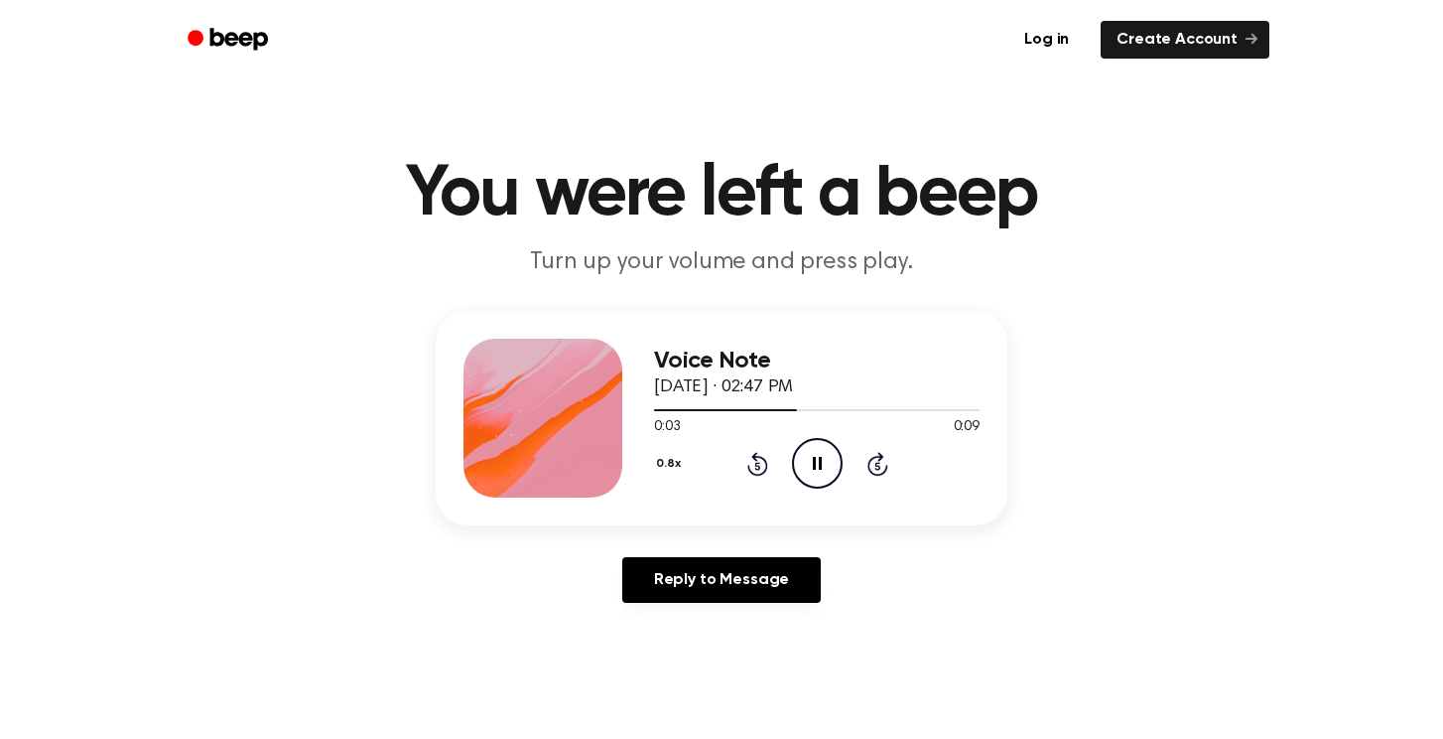
click at [799, 460] on icon "Pause Audio" at bounding box center [817, 463] width 51 height 51
click at [837, 477] on circle at bounding box center [817, 463] width 49 height 49
